Goal: Task Accomplishment & Management: Manage account settings

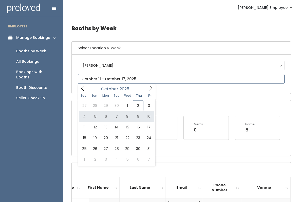
type input "[DATE] to [DATE]"
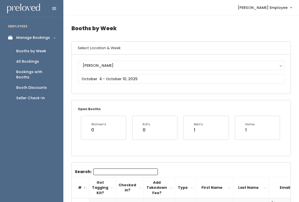
click at [43, 85] on div "Booth Discounts" at bounding box center [31, 87] width 31 height 5
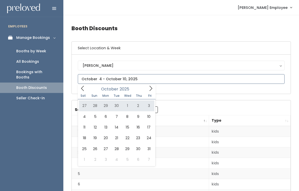
type input "September 27 to October 3"
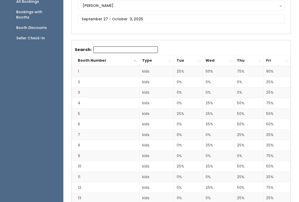
scroll to position [60, 0]
click at [285, 62] on th "Fri" at bounding box center [277, 60] width 27 height 11
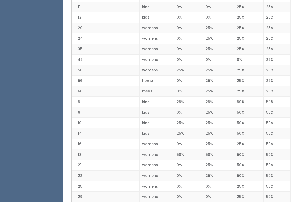
scroll to position [188, 0]
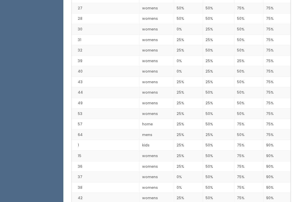
scroll to position [648, 0]
